Goal: Information Seeking & Learning: Learn about a topic

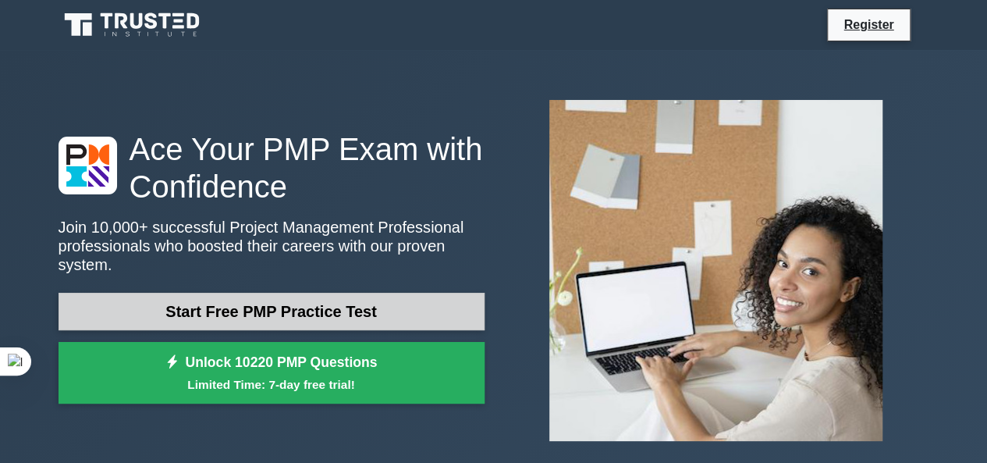
click at [376, 293] on link "Start Free PMP Practice Test" at bounding box center [272, 311] width 426 height 37
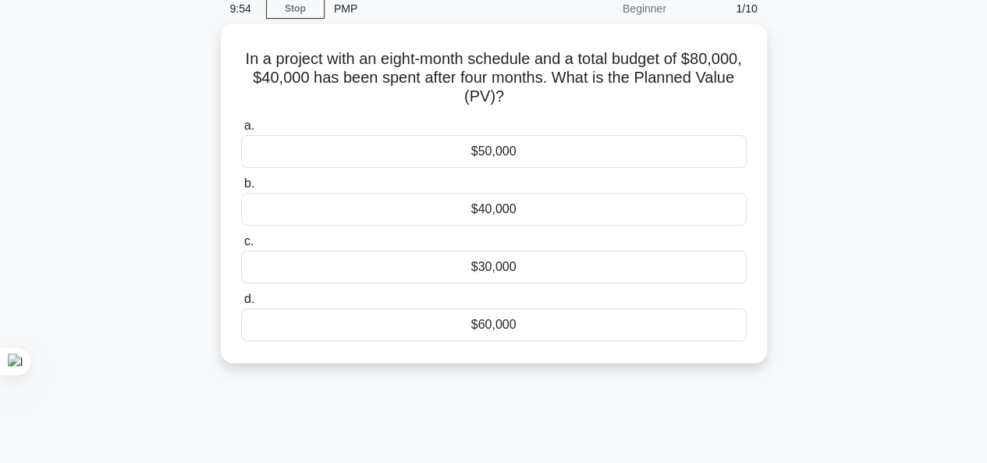
scroll to position [66, 0]
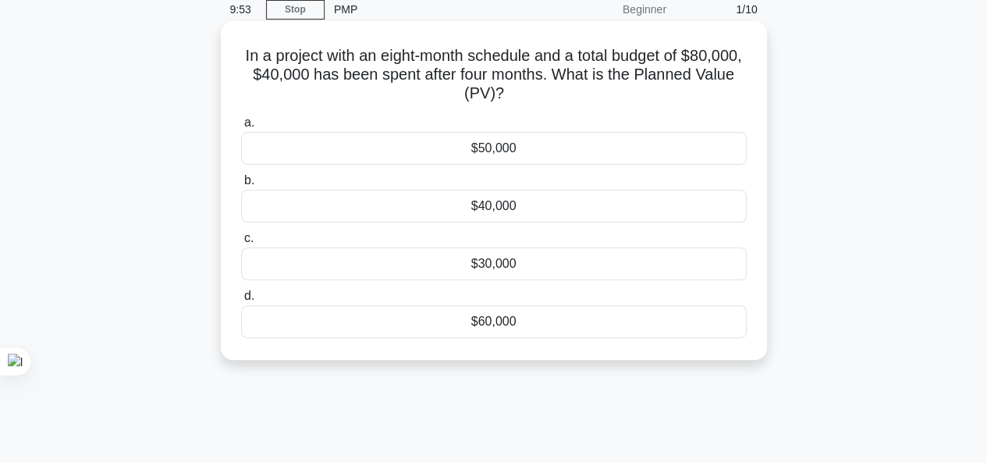
click at [466, 158] on div "$50,000" at bounding box center [494, 148] width 506 height 33
click at [241, 128] on input "a. $50,000" at bounding box center [241, 123] width 0 height 10
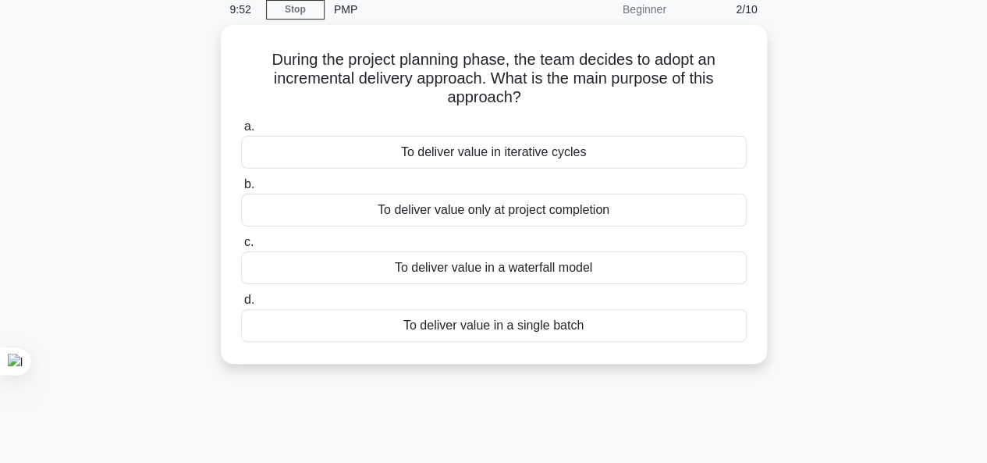
scroll to position [0, 0]
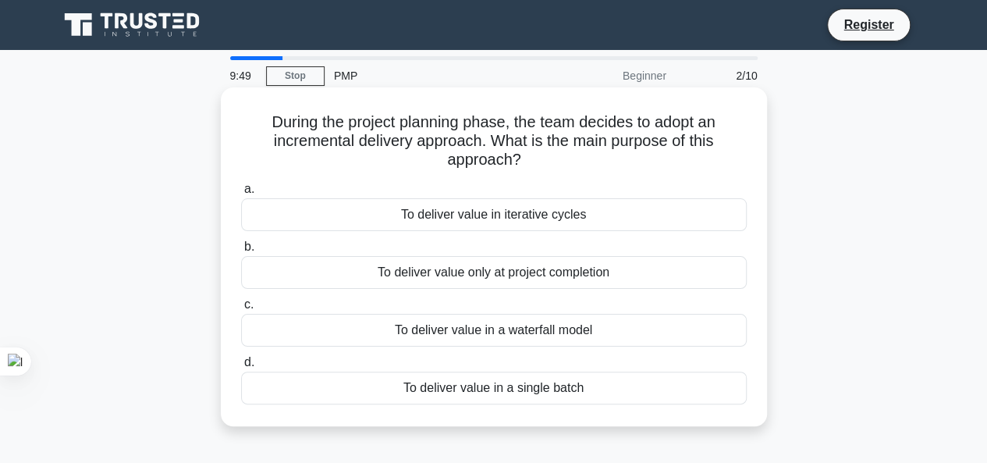
click at [472, 279] on div "To deliver value only at project completion" at bounding box center [494, 272] width 506 height 33
click at [241, 252] on input "b. To deliver value only at project completion" at bounding box center [241, 247] width 0 height 10
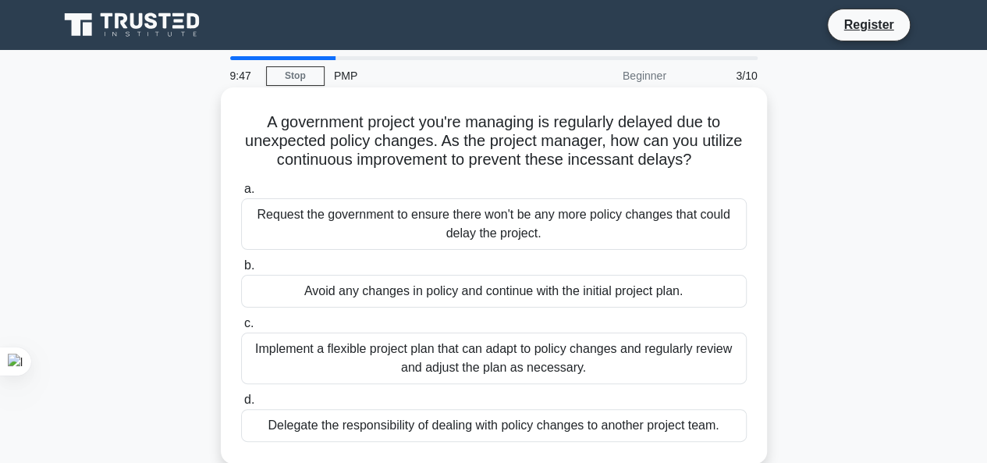
click at [471, 286] on div "Avoid any changes in policy and continue with the initial project plan." at bounding box center [494, 291] width 506 height 33
click at [241, 271] on input "b. Avoid any changes in policy and continue with the initial project plan." at bounding box center [241, 266] width 0 height 10
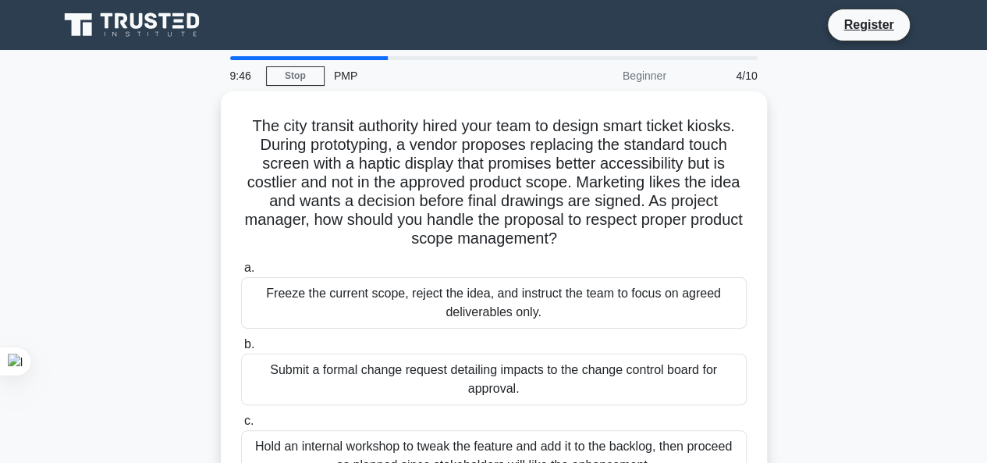
click at [471, 286] on div "Freeze the current scope, reject the idea, and instruct the team to focus on ag…" at bounding box center [494, 302] width 506 height 51
click at [241, 273] on input "a. Freeze the current scope, reject the idea, and instruct the team to focus on…" at bounding box center [241, 268] width 0 height 10
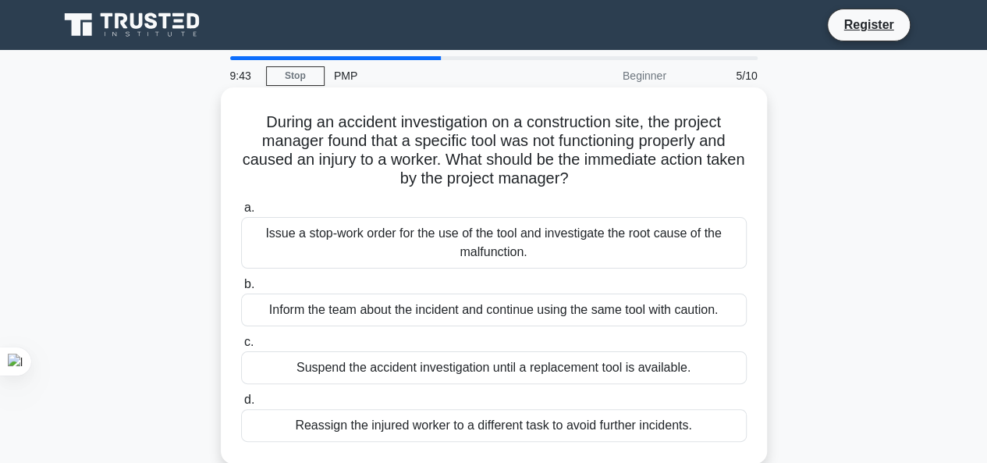
click at [504, 312] on div "Inform the team about the incident and continue using the same tool with cautio…" at bounding box center [494, 309] width 506 height 33
click at [241, 289] on input "b. Inform the team about the incident and continue using the same tool with cau…" at bounding box center [241, 284] width 0 height 10
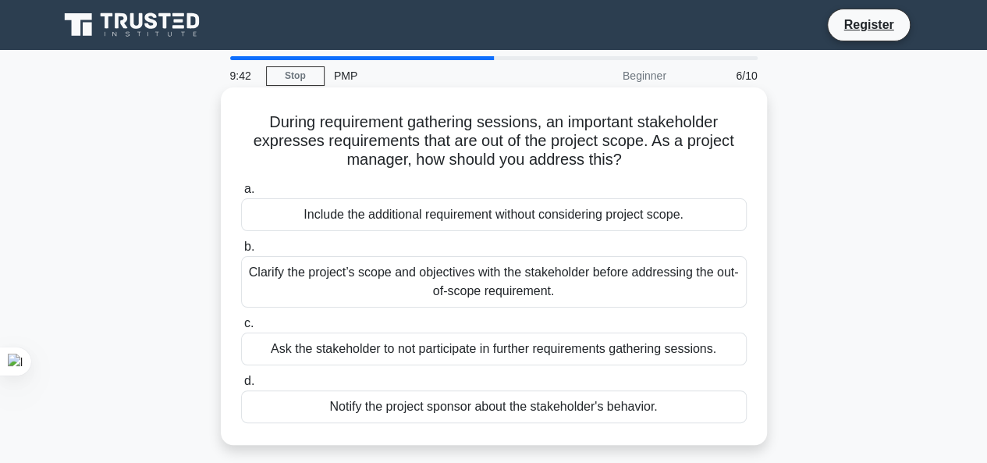
click at [538, 363] on div "Ask the stakeholder to not participate in further requirements gathering sessio…" at bounding box center [494, 348] width 506 height 33
click at [241, 328] on input "c. Ask the stakeholder to not participate in further requirements gathering ses…" at bounding box center [241, 323] width 0 height 10
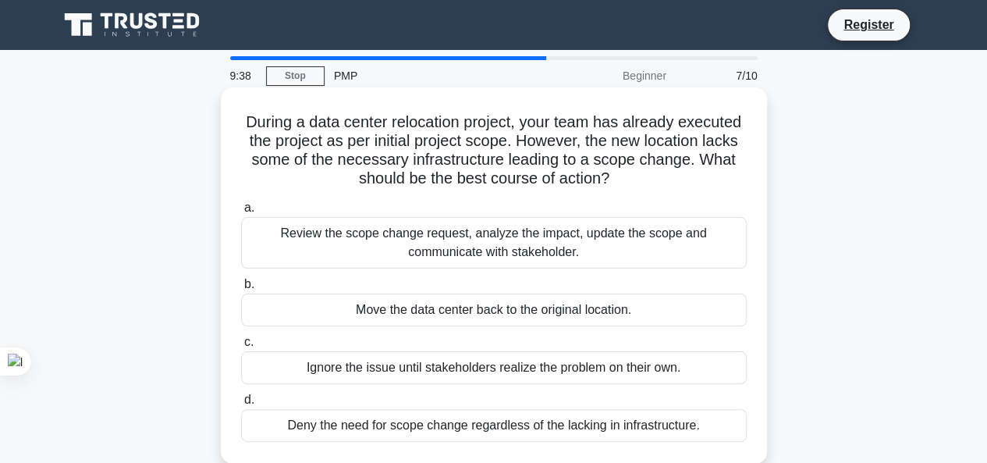
click at [580, 257] on div "Review the scope change request, analyze the impact, update the scope and commu…" at bounding box center [494, 242] width 506 height 51
click at [241, 213] on input "a. Review the scope change request, analyze the impact, update the scope and co…" at bounding box center [241, 208] width 0 height 10
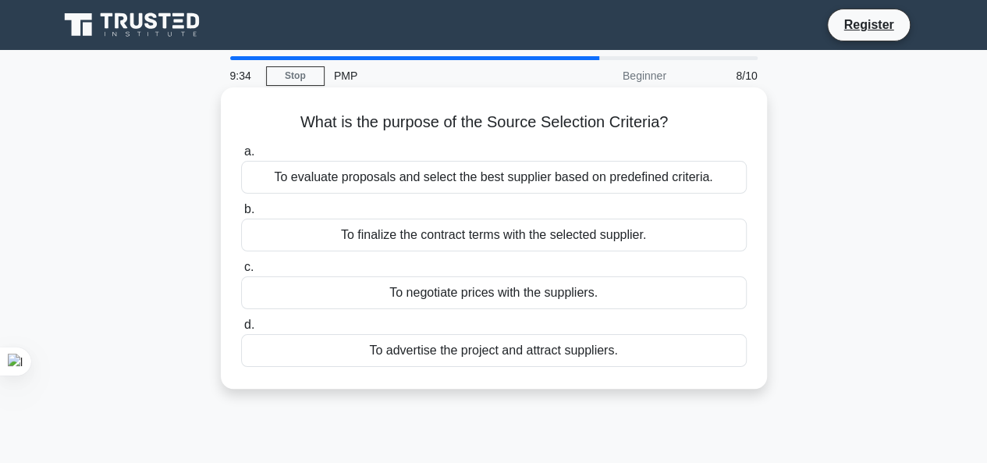
click at [601, 294] on div "To negotiate prices with the suppliers." at bounding box center [494, 292] width 506 height 33
click at [241, 272] on input "c. To negotiate prices with the suppliers." at bounding box center [241, 267] width 0 height 10
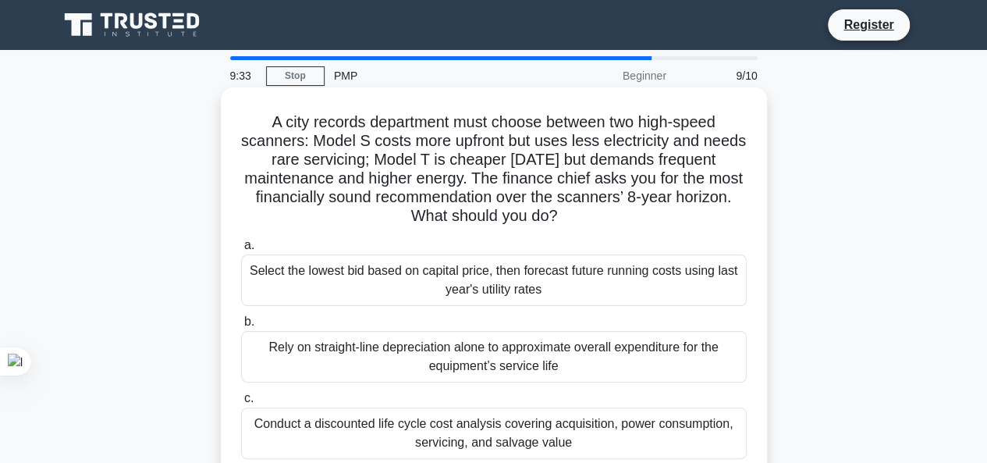
click at [604, 296] on div "Select the lowest bid based on capital price, then forecast future running cost…" at bounding box center [494, 279] width 506 height 51
click at [241, 250] on input "a. Select the lowest bid based on capital price, then forecast future running c…" at bounding box center [241, 245] width 0 height 10
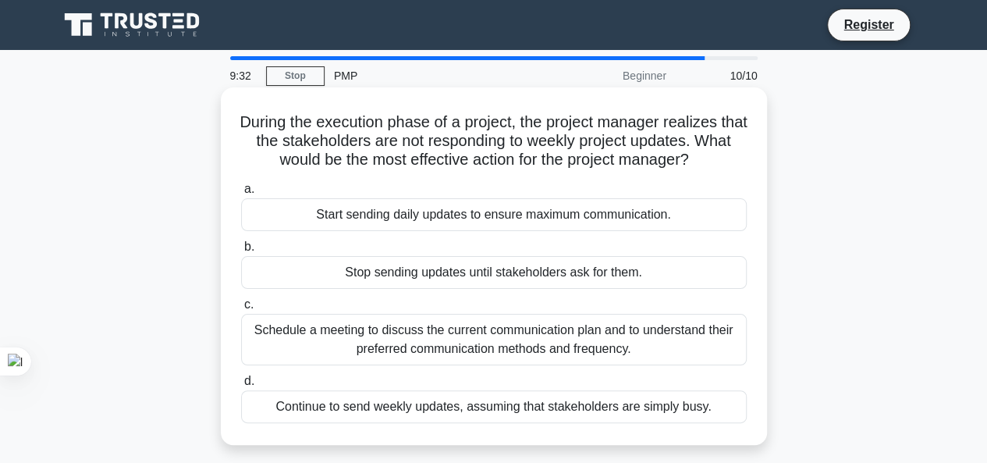
click at [605, 283] on div "Stop sending updates until stakeholders ask for them." at bounding box center [494, 272] width 506 height 33
click at [241, 252] on input "b. Stop sending updates until stakeholders ask for them." at bounding box center [241, 247] width 0 height 10
